Goal: Transaction & Acquisition: Purchase product/service

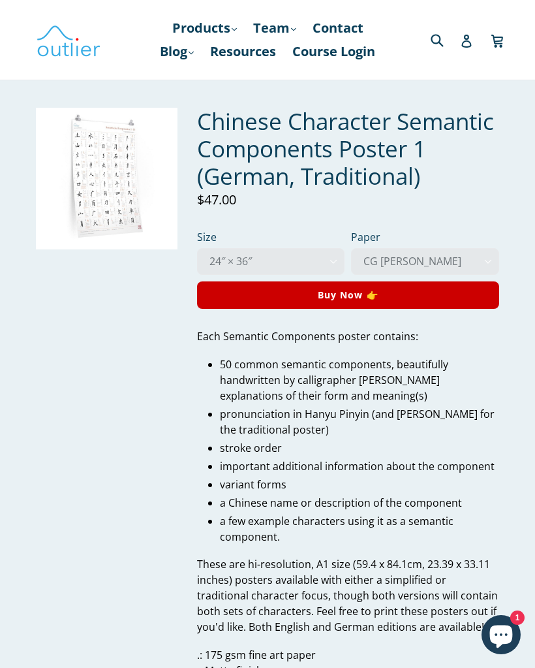
click at [130, 196] on img at bounding box center [107, 179] width 142 height 142
click at [150, 196] on img at bounding box center [107, 179] width 142 height 142
click at [144, 193] on img at bounding box center [107, 179] width 142 height 142
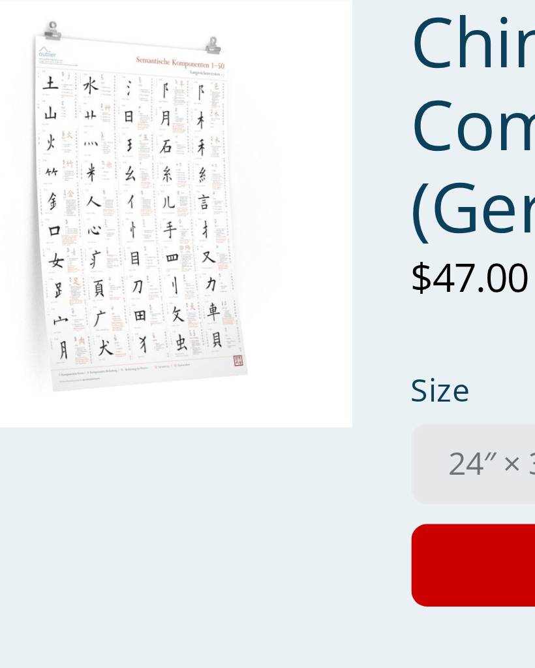
click at [36, 108] on img at bounding box center [107, 179] width 142 height 142
click at [36, 116] on img at bounding box center [107, 179] width 142 height 142
click at [36, 108] on img at bounding box center [107, 179] width 142 height 142
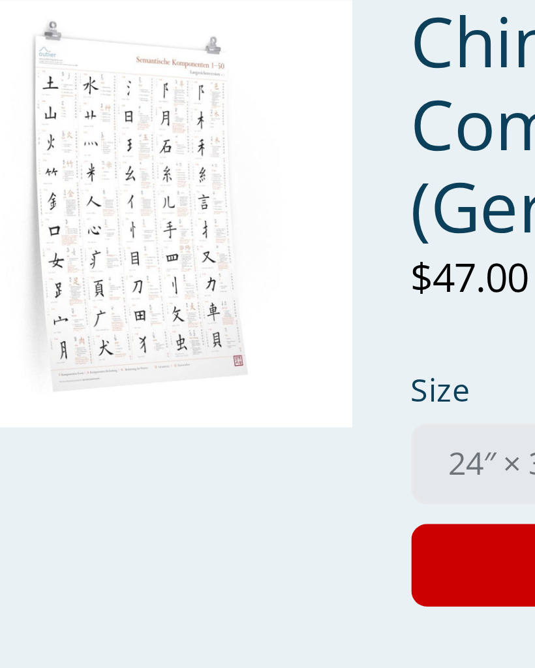
click at [46, 108] on img at bounding box center [107, 179] width 142 height 142
click at [57, 108] on img at bounding box center [107, 179] width 142 height 142
click at [69, 108] on img at bounding box center [107, 179] width 142 height 142
